Goal: Navigation & Orientation: Find specific page/section

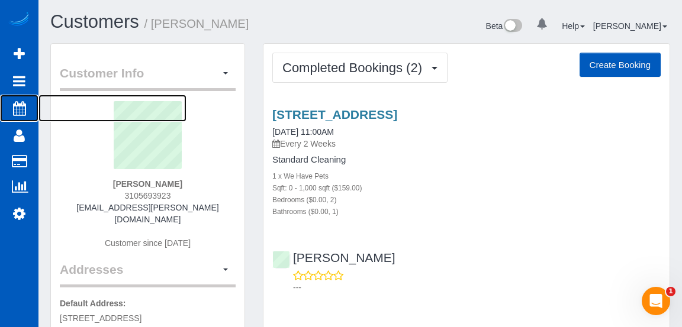
click at [16, 110] on icon at bounding box center [19, 108] width 13 height 14
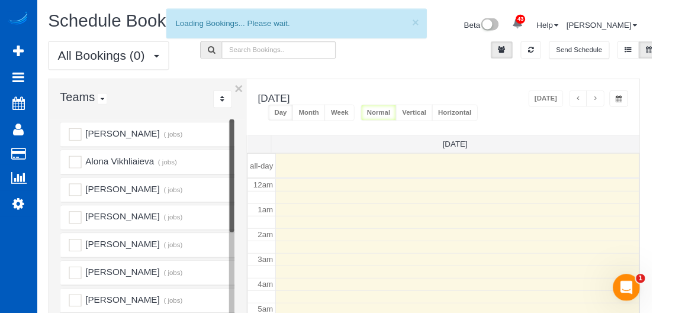
scroll to position [156, 0]
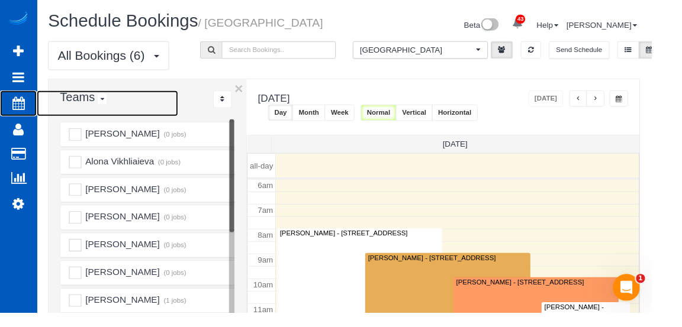
click at [17, 115] on link "Scheduler" at bounding box center [19, 108] width 38 height 27
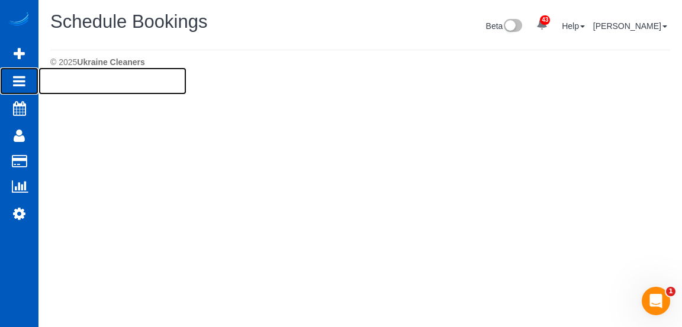
click at [21, 78] on icon at bounding box center [19, 81] width 12 height 14
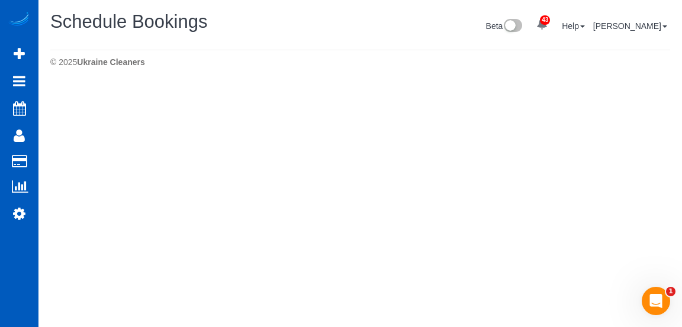
click at [83, 106] on link "Active Bookings" at bounding box center [112, 107] width 148 height 24
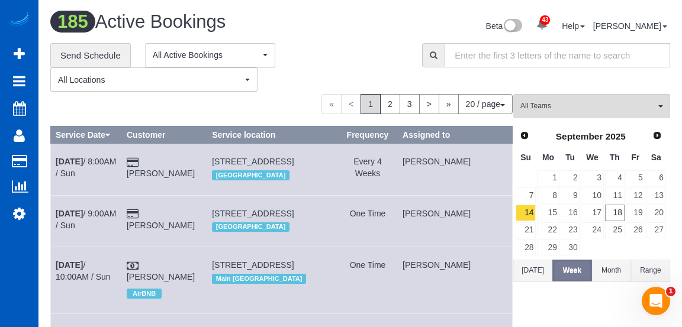
click at [541, 267] on button "[DATE]" at bounding box center [532, 271] width 39 height 22
